Goal: Find specific page/section: Find specific page/section

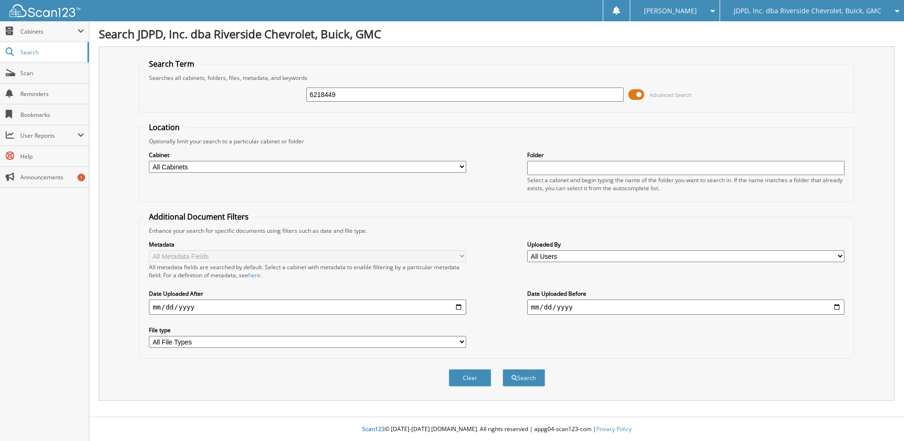
type input "6218449"
click at [503, 369] on button "Search" at bounding box center [524, 378] width 43 height 18
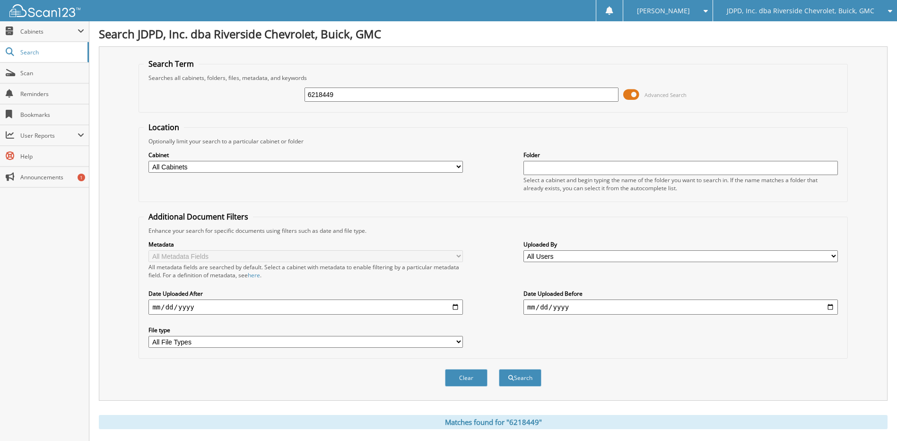
click at [793, 16] on div "JDPD, Inc. dba Riverside Chevrolet, Buick, GMC" at bounding box center [805, 10] width 175 height 21
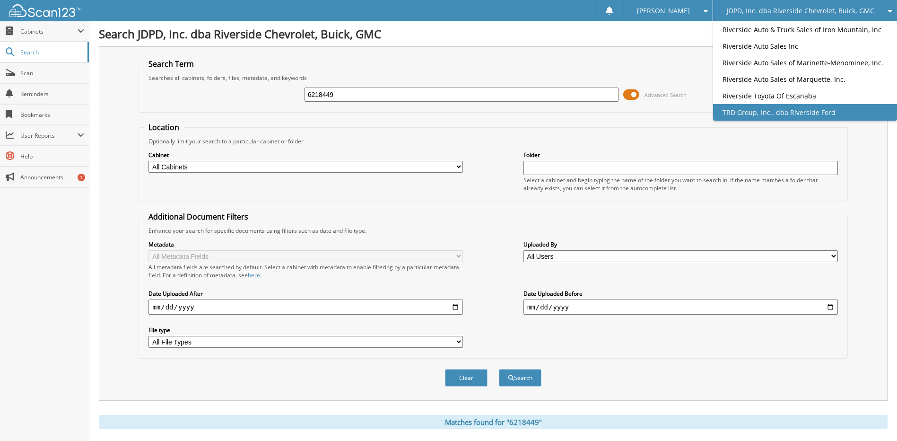
click at [826, 106] on link "TRD Group, Inc., dba Riverside Ford" at bounding box center [805, 112] width 184 height 17
